Goal: Task Accomplishment & Management: Complete application form

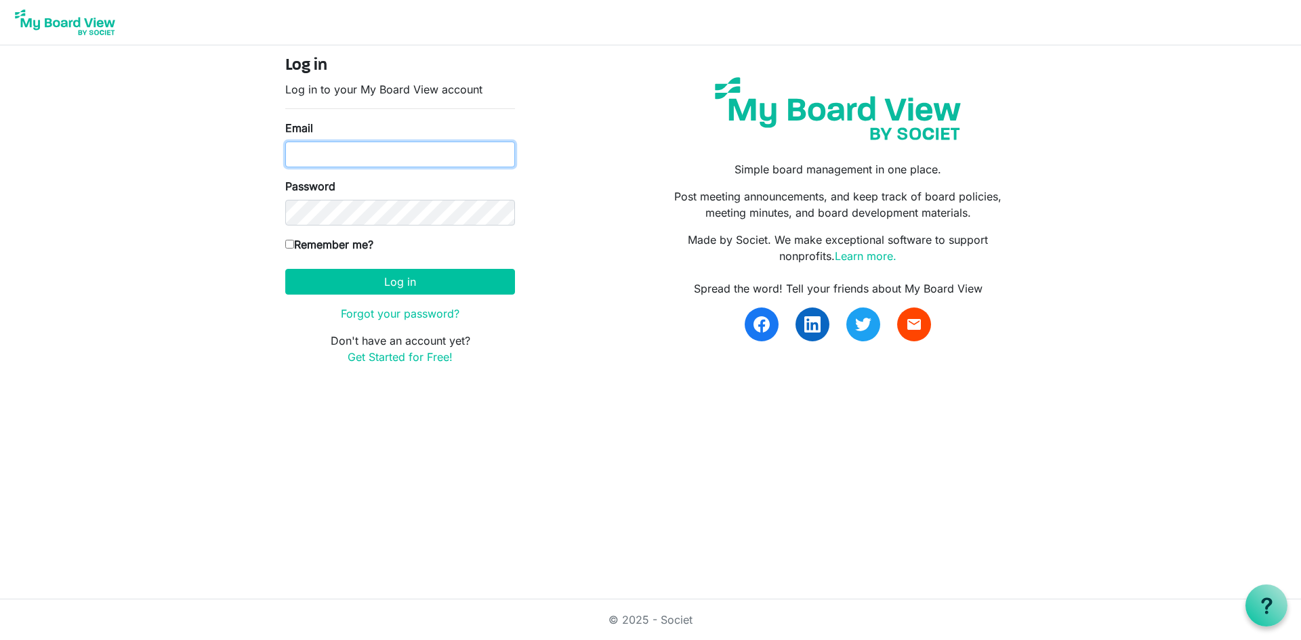
click at [367, 152] on input "Email" at bounding box center [400, 155] width 230 height 26
type input "[EMAIL_ADDRESS][DOMAIN_NAME]"
click at [377, 310] on link "Forgot your password?" at bounding box center [400, 314] width 119 height 14
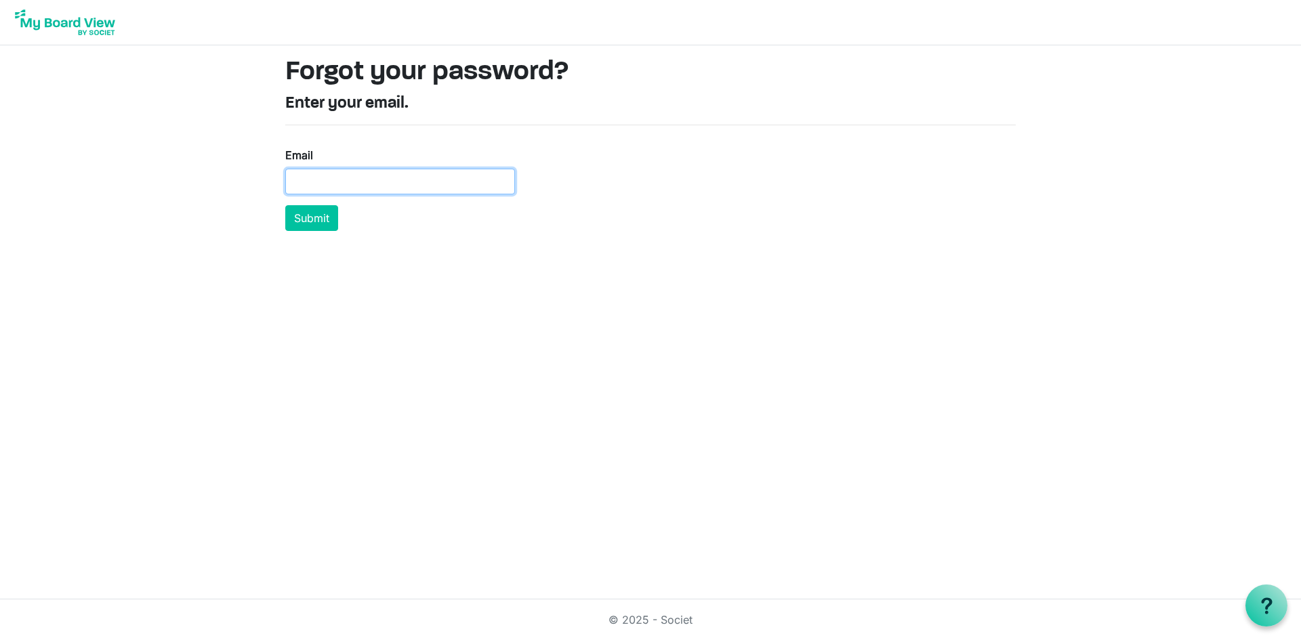
click at [337, 174] on input "Email" at bounding box center [400, 182] width 230 height 26
type input "[EMAIL_ADDRESS][DOMAIN_NAME]"
click at [299, 217] on button "Submit" at bounding box center [311, 218] width 53 height 26
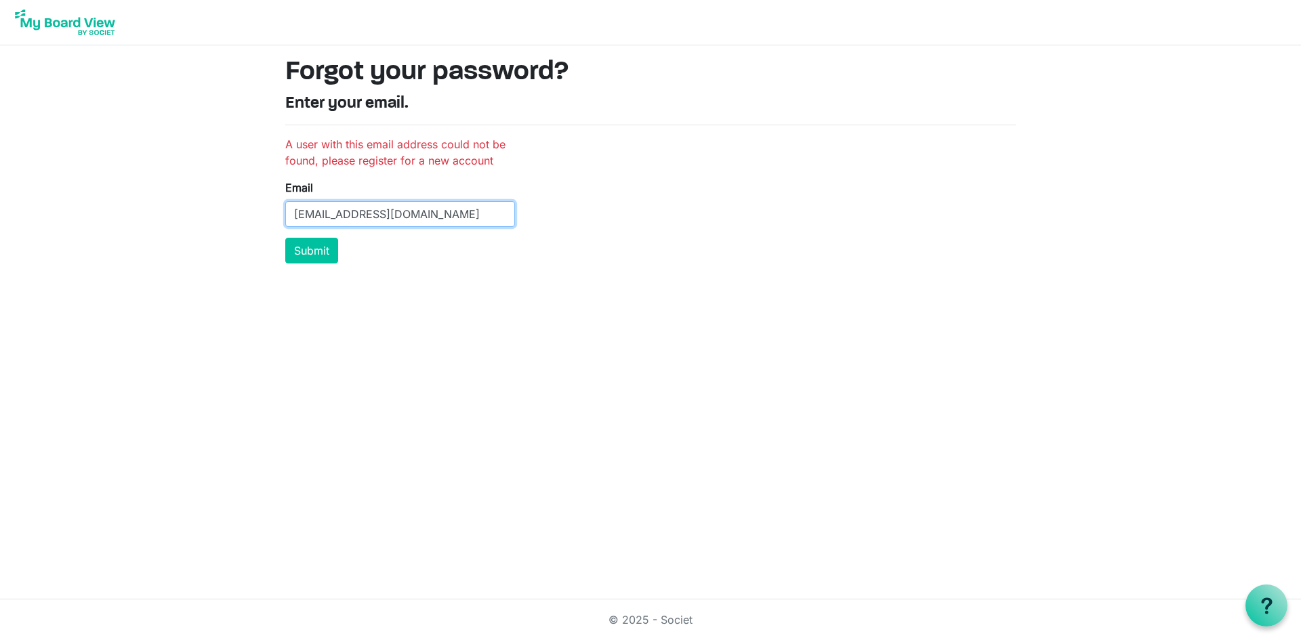
click at [329, 214] on input "[EMAIL_ADDRESS][DOMAIN_NAME]" at bounding box center [400, 214] width 230 height 26
click at [324, 213] on input "[EMAIL_ADDRESS][DOMAIN_NAME]" at bounding box center [400, 214] width 230 height 26
click at [317, 214] on input "[EMAIL_ADDRESS][DOMAIN_NAME]" at bounding box center [400, 214] width 230 height 26
click at [423, 217] on input "[EMAIL_ADDRESS][DOMAIN_NAME]" at bounding box center [400, 214] width 230 height 26
click at [322, 255] on button "Submit" at bounding box center [311, 251] width 53 height 26
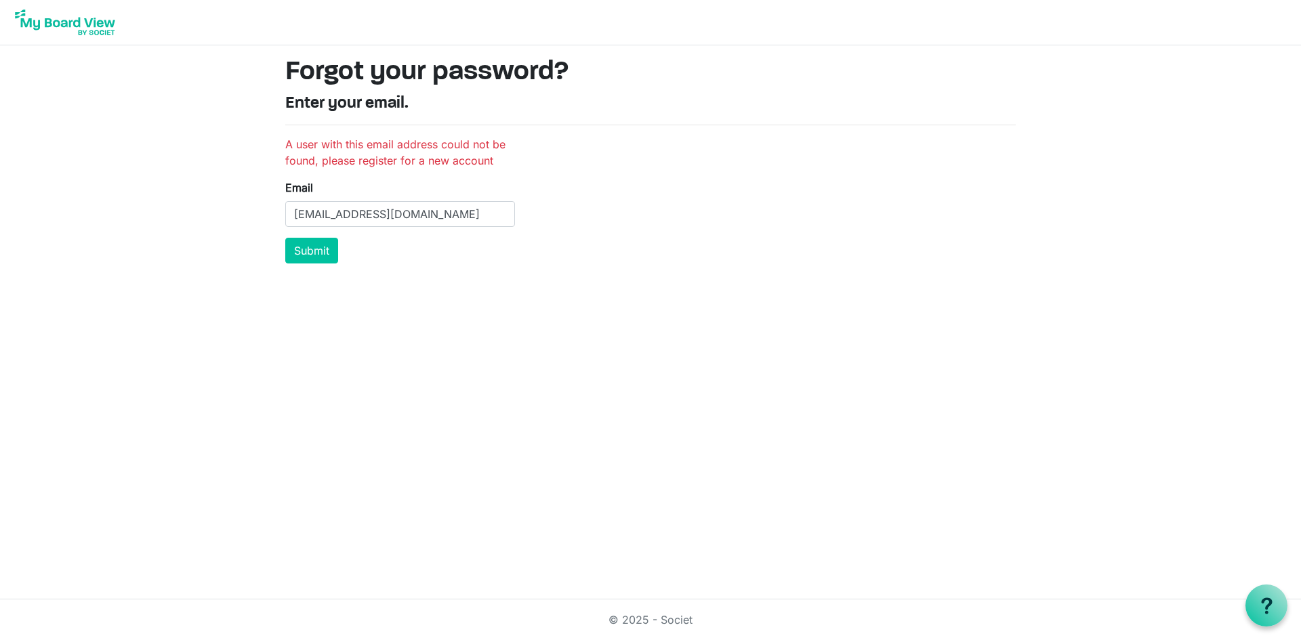
click at [27, 25] on img at bounding box center [65, 22] width 108 height 34
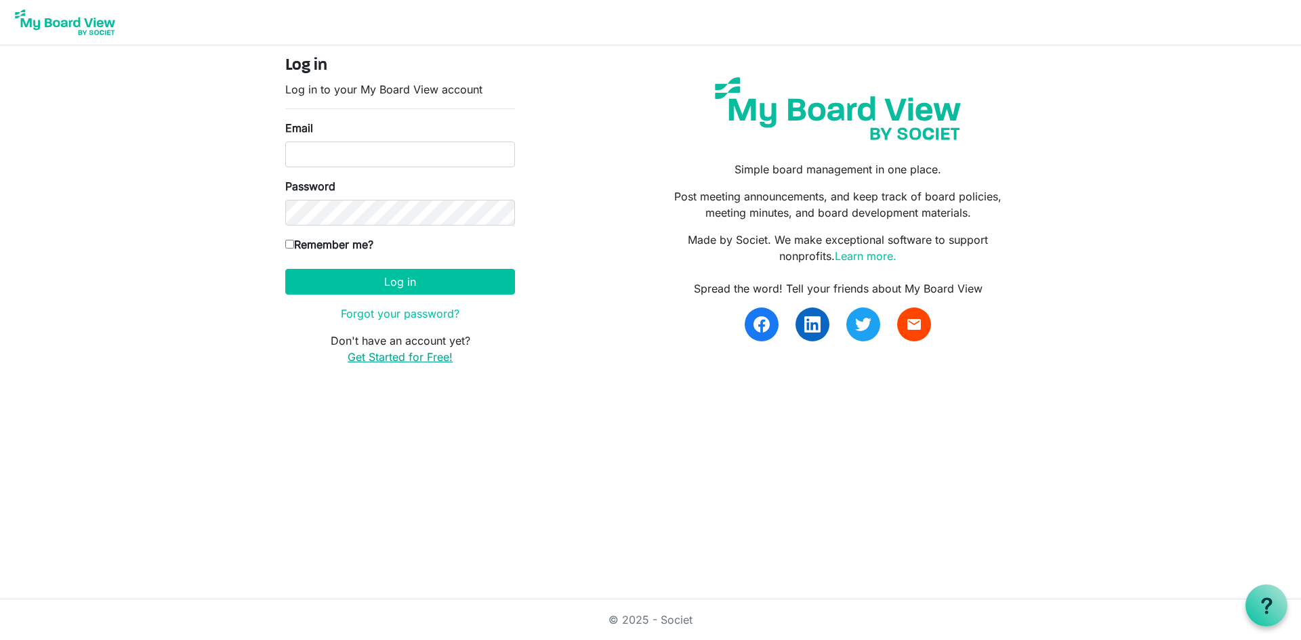
click at [372, 358] on link "Get Started for Free!" at bounding box center [400, 357] width 105 height 14
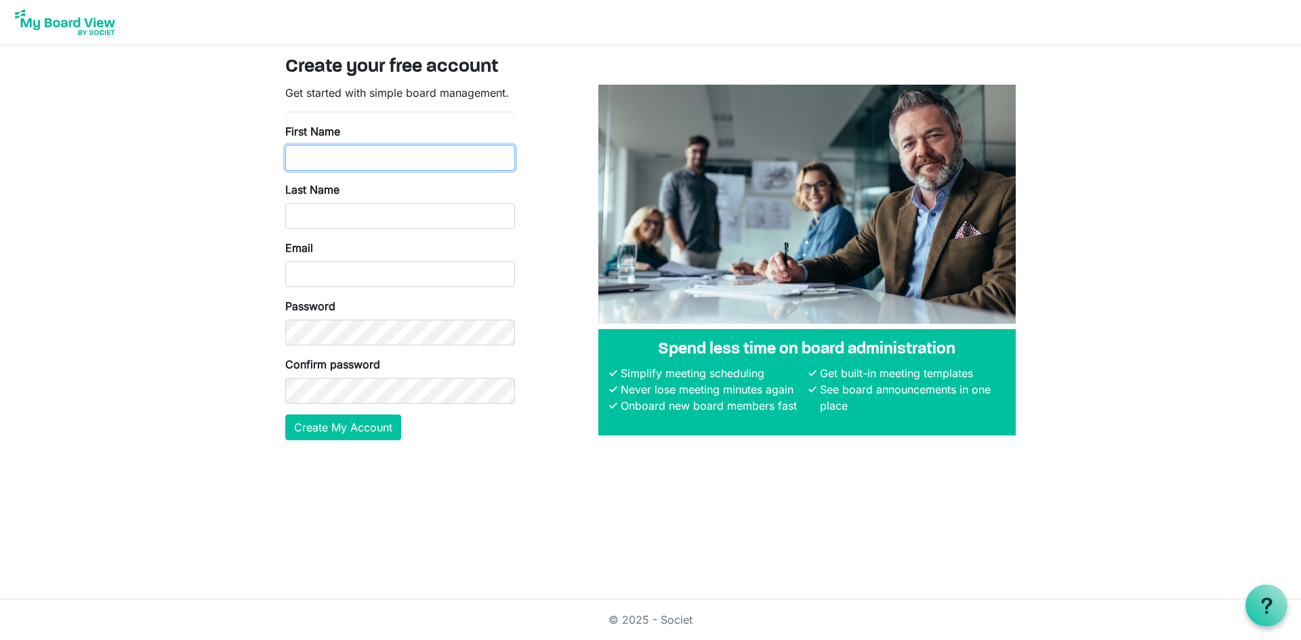
click at [354, 161] on input "First Name" at bounding box center [400, 158] width 230 height 26
type input "mechel"
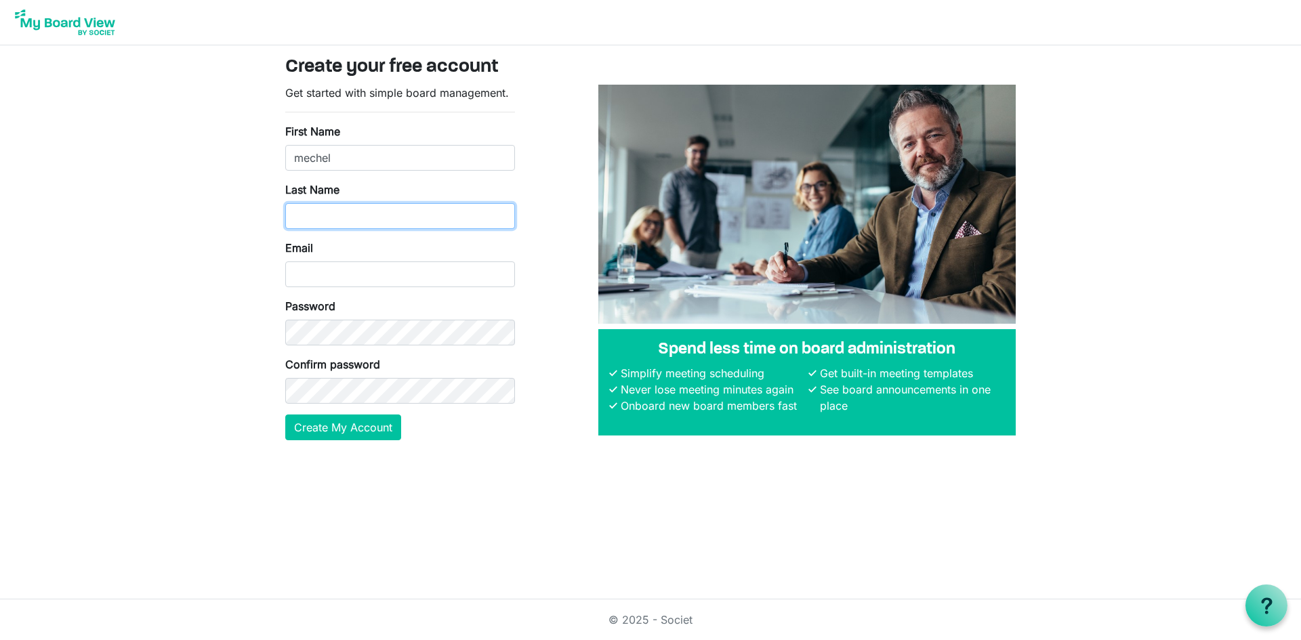
type input "ungar"
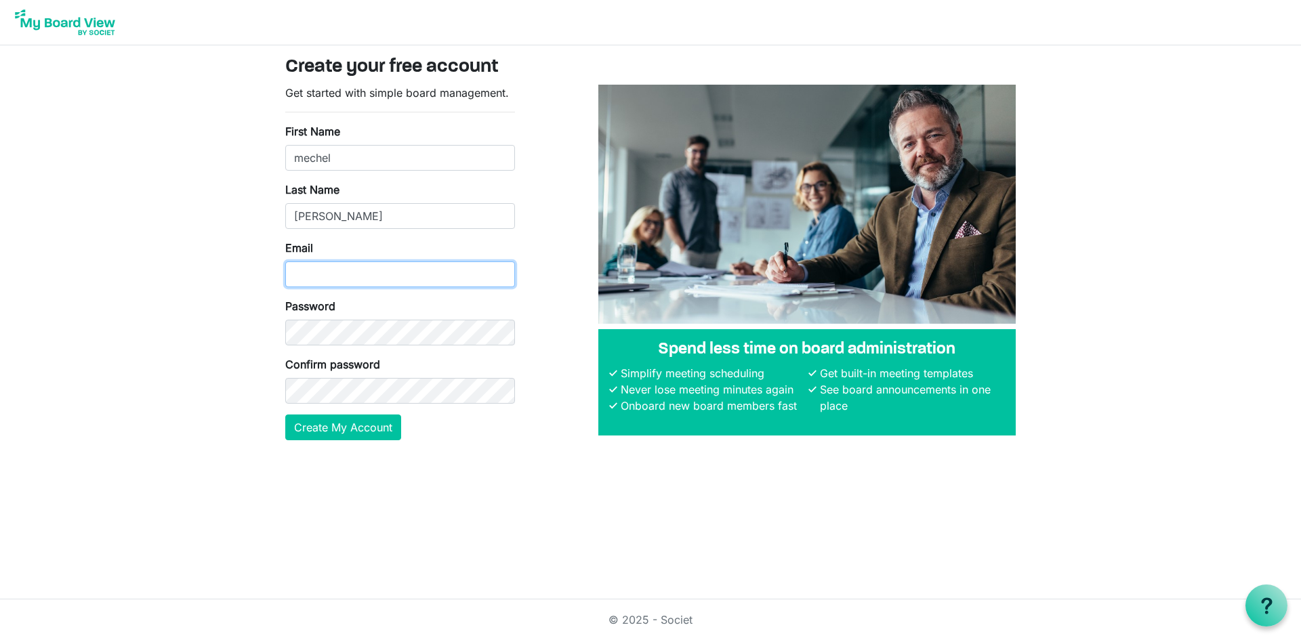
click at [379, 270] on input "Email" at bounding box center [400, 275] width 230 height 26
type input "3182ungar@gmail.com"
click at [405, 427] on form "Get started with simple board management. First Name mechel Last Name ungar Ema…" at bounding box center [400, 263] width 230 height 356
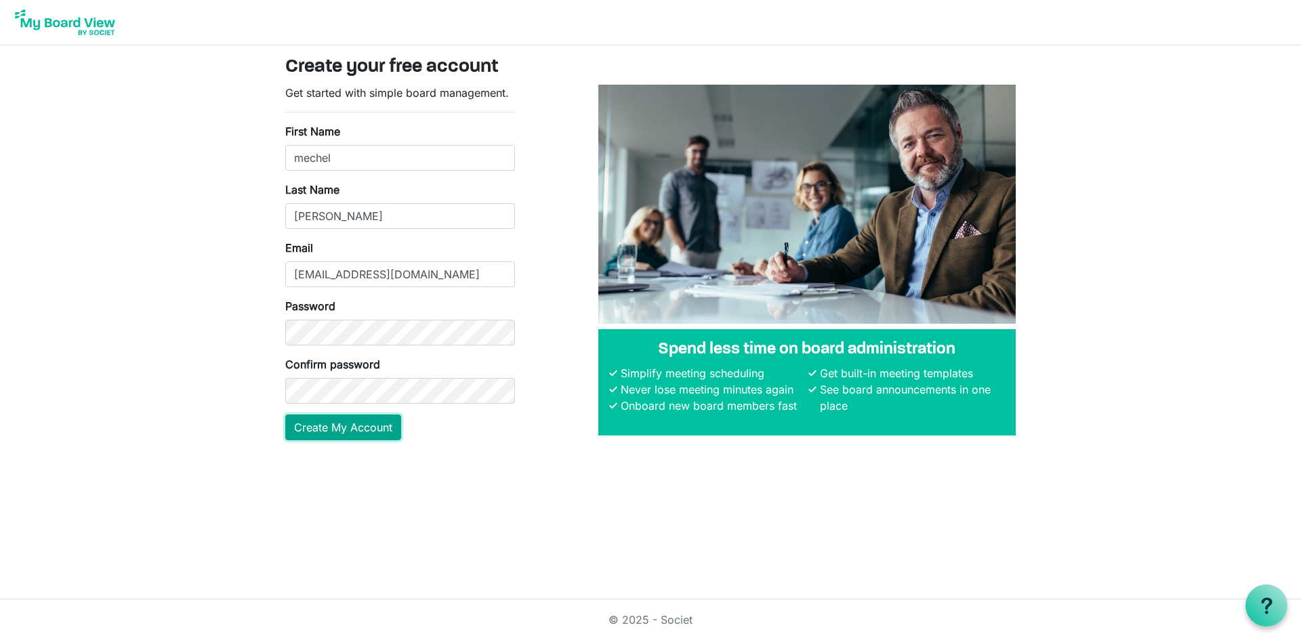
click at [394, 430] on button "Create My Account" at bounding box center [343, 428] width 116 height 26
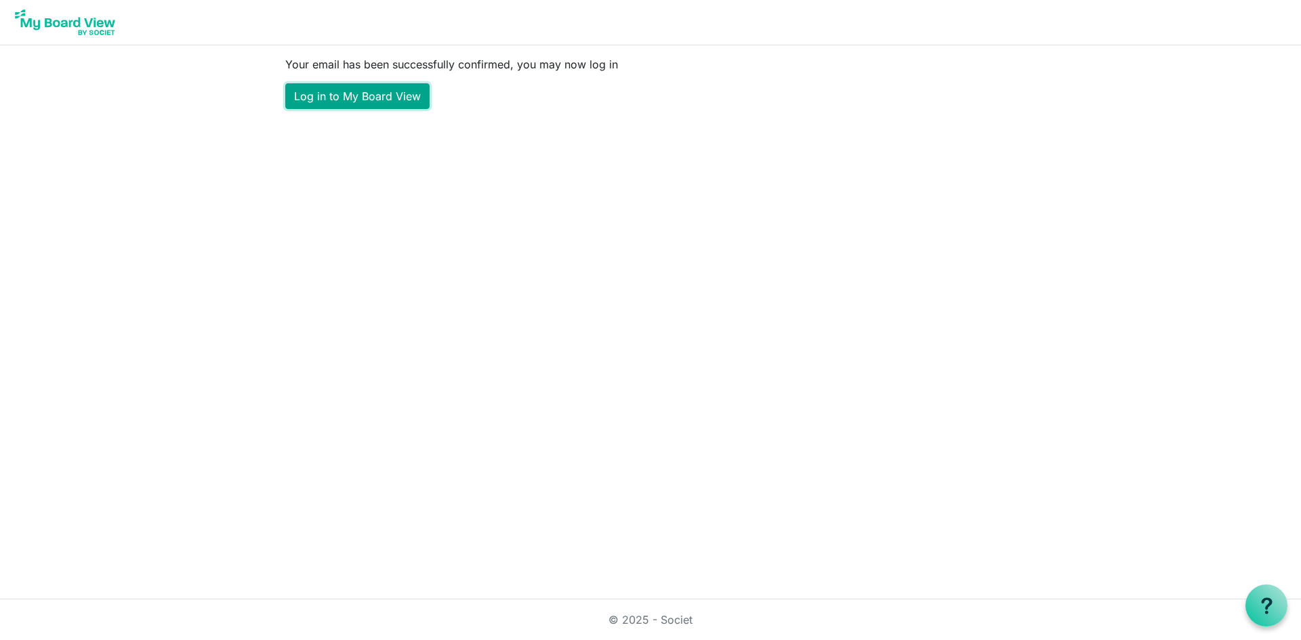
click at [356, 93] on link "Log in to My Board View" at bounding box center [357, 96] width 144 height 26
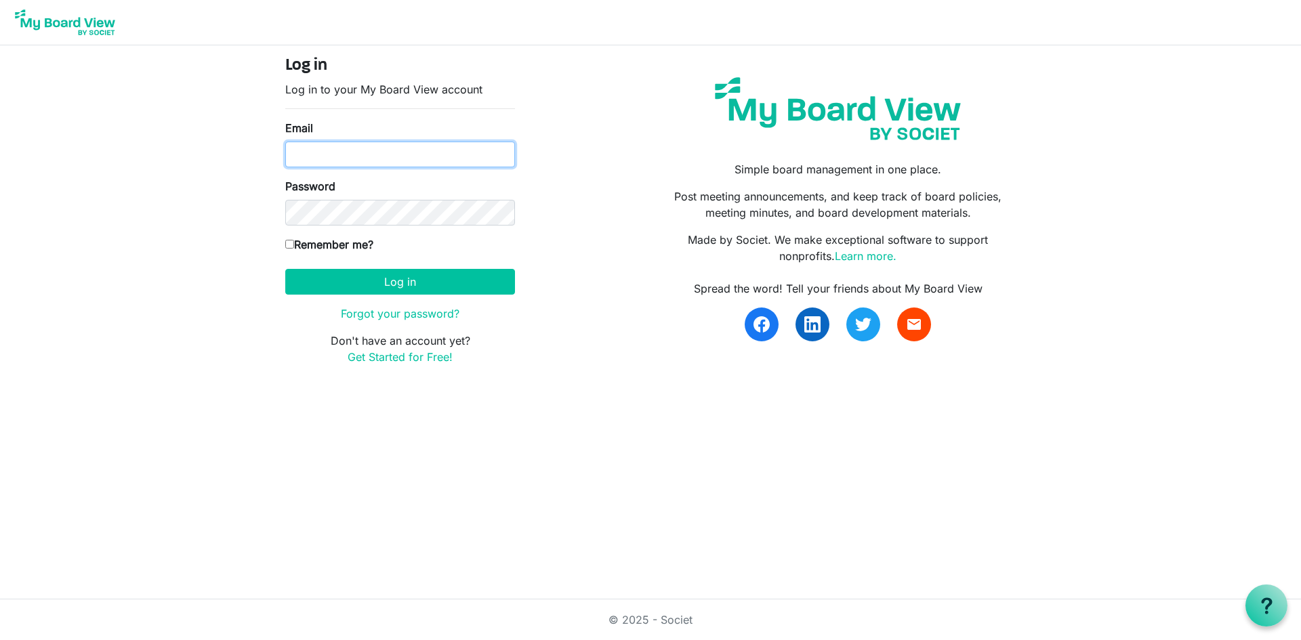
type input "[EMAIL_ADDRESS][DOMAIN_NAME]"
click at [289, 247] on input "Remember me?" at bounding box center [289, 244] width 9 height 9
checkbox input "true"
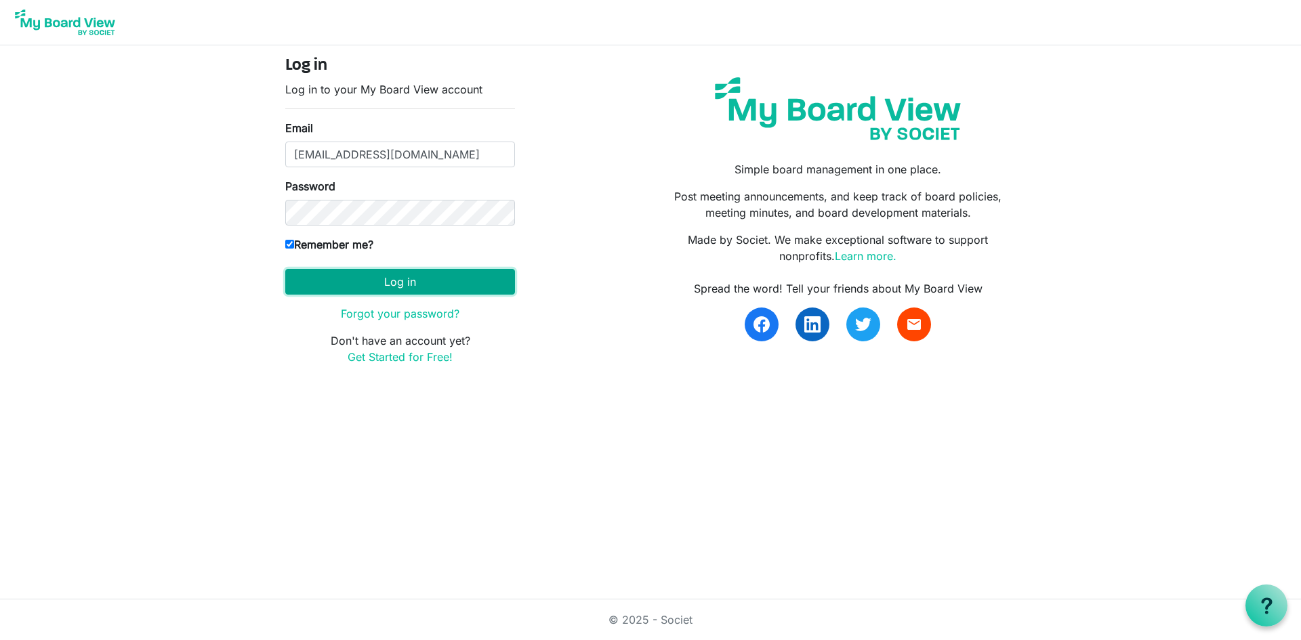
click at [328, 291] on button "Log in" at bounding box center [400, 282] width 230 height 26
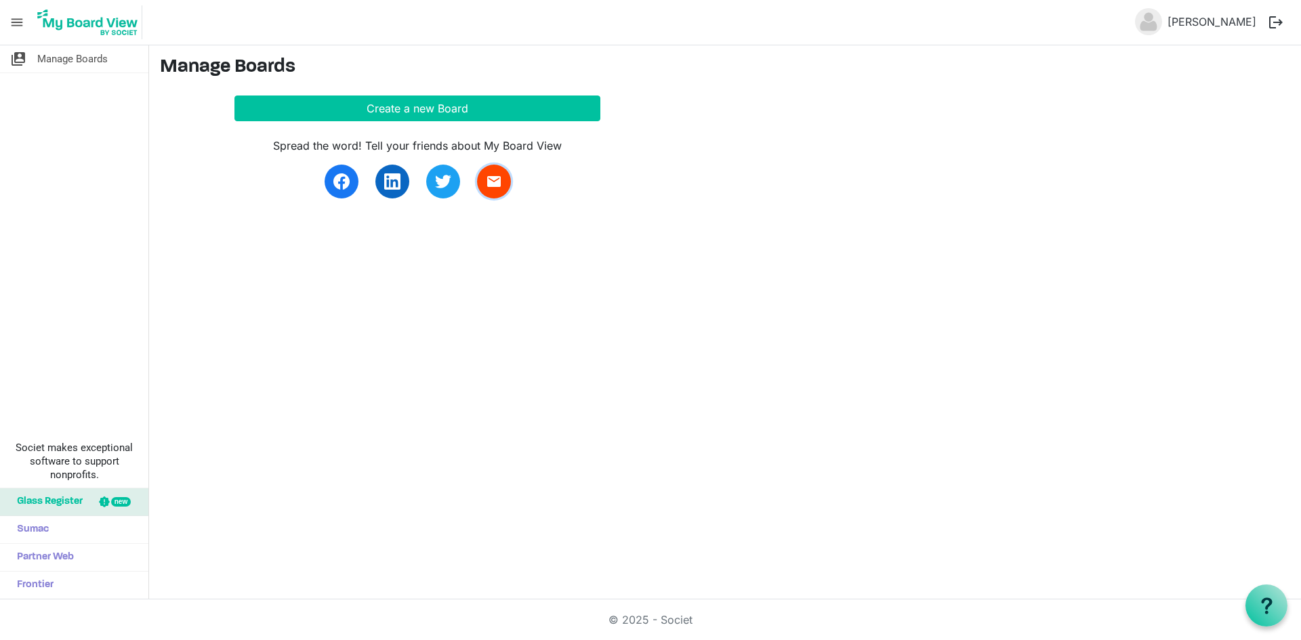
click at [487, 187] on span "email" at bounding box center [494, 181] width 16 height 16
click at [39, 497] on span "Glass Register" at bounding box center [46, 501] width 72 height 27
